Goal: Communication & Community: Answer question/provide support

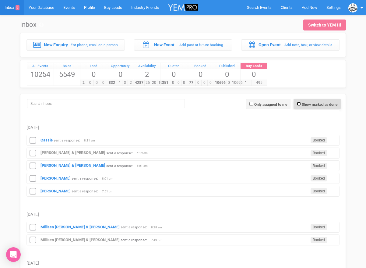
click at [297, 105] on input "Show marked as done" at bounding box center [299, 104] width 4 height 4
checkbox input "true"
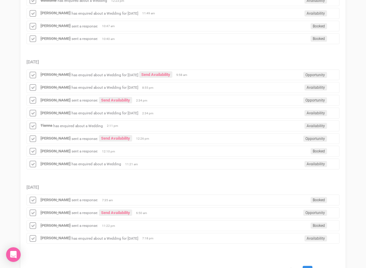
scroll to position [649, 0]
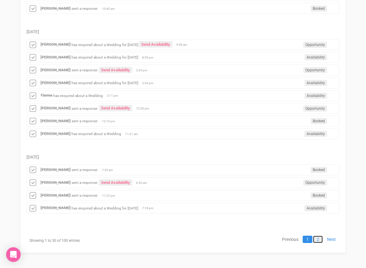
click at [318, 239] on link "2" at bounding box center [318, 239] width 10 height 7
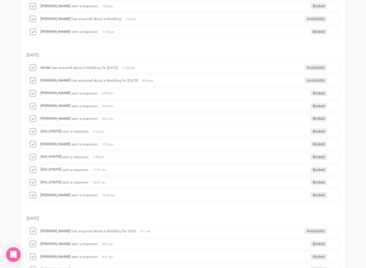
scroll to position [397, 0]
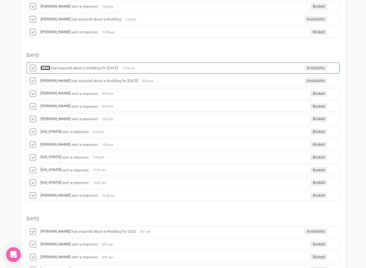
click at [46, 66] on strong "Iweta" at bounding box center [46, 68] width 10 height 5
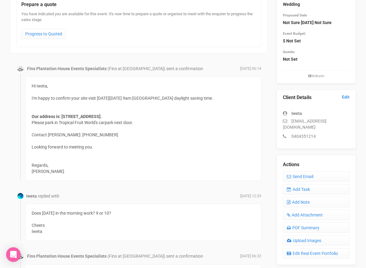
scroll to position [24, 0]
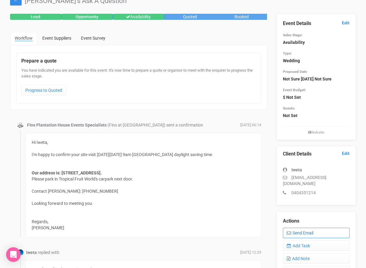
click at [298, 228] on link "Send Email" at bounding box center [316, 233] width 67 height 10
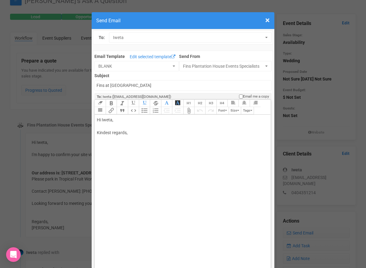
click at [124, 119] on div "Hi [PERSON_NAME], Kindest regards," at bounding box center [181, 133] width 169 height 32
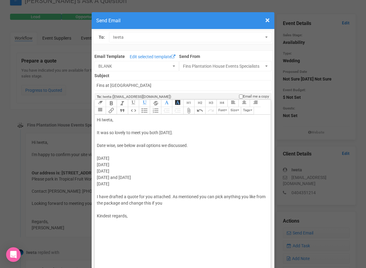
click at [169, 205] on div "Hi [PERSON_NAME], It was so lovely to meet you both [DATE]. Date wise, see belo…" at bounding box center [181, 174] width 169 height 115
click at [151, 228] on div "Hi [PERSON_NAME], It was so lovely to meet you both [DATE]. Date wise, see belo…" at bounding box center [181, 174] width 169 height 115
click at [137, 212] on div "Hi [PERSON_NAME], It was so lovely to meet you both [DATE]. Date wise, see belo…" at bounding box center [181, 171] width 169 height 109
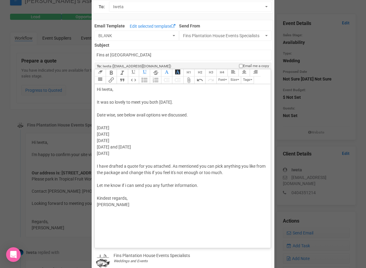
scroll to position [34, 0]
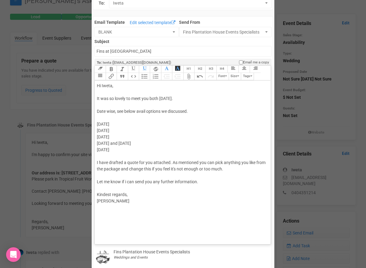
click at [101, 211] on trix-editor "Hi [PERSON_NAME], It was so lovely to meet you both [DATE]. Date wise, see belo…" at bounding box center [183, 160] width 176 height 161
click at [182, 79] on trix-toolbar "Link Unlink Bold Italic Strikethrough H1 H2 H3 H4 Link Quote Code Bullets Numbe…" at bounding box center [182, 73] width 176 height 15
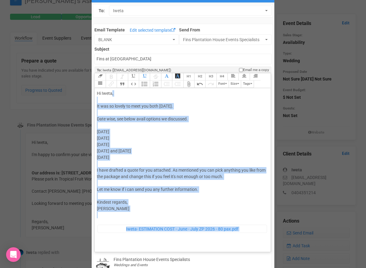
scroll to position [22, 0]
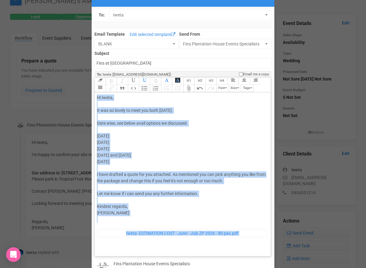
drag, startPoint x: 119, startPoint y: 167, endPoint x: 100, endPoint y: 94, distance: 76.3
click at [100, 94] on trix-editor "Hi [PERSON_NAME], It was so lovely to meet you both [DATE]. Date wise, see belo…" at bounding box center [183, 172] width 176 height 161
type trix-editor "<div>Hi [PERSON_NAME],<br><br>It was so lovely to meet you both [DATE].&nbsp;<b…"
copy div "Hi [PERSON_NAME], It was so lovely to meet you both [DATE]. Date wise, see belo…"
click at [196, 144] on div "Hi [PERSON_NAME], It was so lovely to meet you both [DATE]. Date wise, see belo…" at bounding box center [181, 169] width 169 height 150
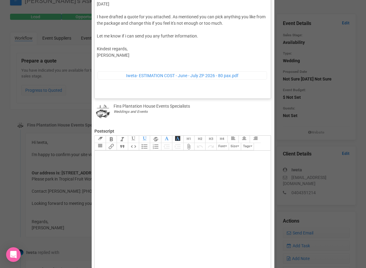
scroll to position [304, 0]
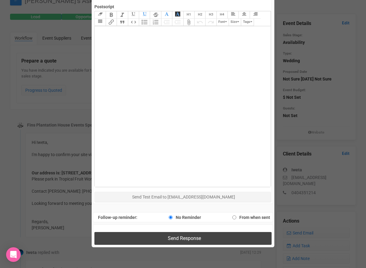
click at [175, 236] on span "Send Response" at bounding box center [184, 238] width 33 height 6
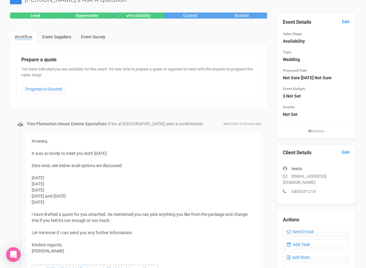
scroll to position [0, 0]
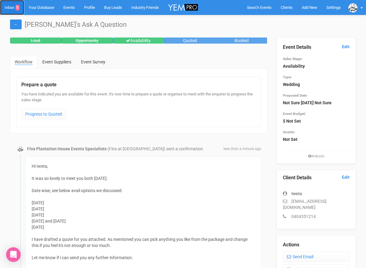
click at [8, 9] on link "Inbox 9" at bounding box center [12, 7] width 24 height 15
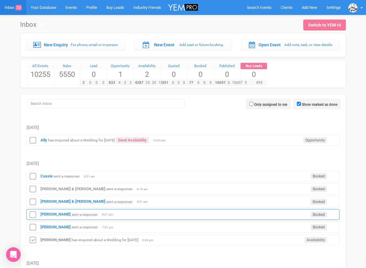
click at [52, 211] on div "[PERSON_NAME] sent a response: Booked 8:01 pm" at bounding box center [183, 214] width 313 height 11
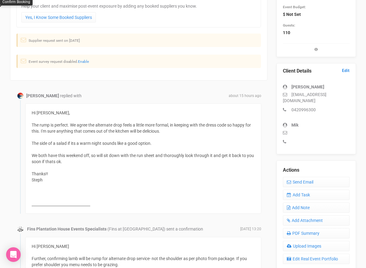
scroll to position [108, 0]
